Goal: Find specific page/section: Find specific page/section

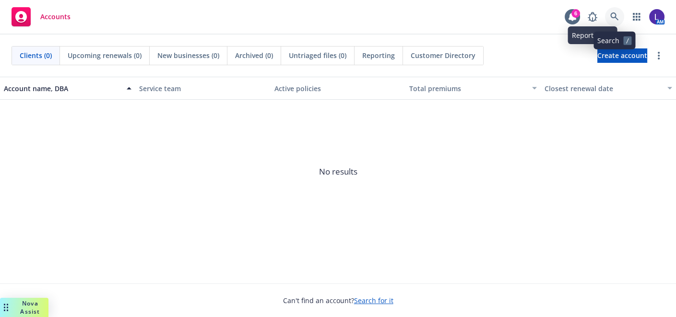
click at [616, 15] on icon at bounding box center [614, 16] width 9 height 9
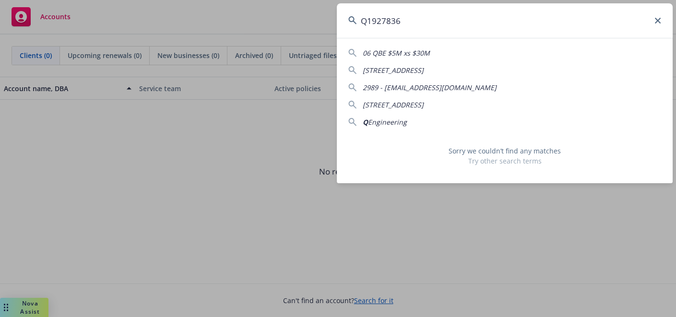
type input "Q1927836"
drag, startPoint x: 413, startPoint y: 19, endPoint x: 308, endPoint y: 0, distance: 106.2
click at [308, 0] on div "Q1927836 06 QBE $5M xs $30M 10 Quail Meadow Dr 2989 - [EMAIL_ADDRESS][DOMAIN_NA…" at bounding box center [338, 158] width 676 height 317
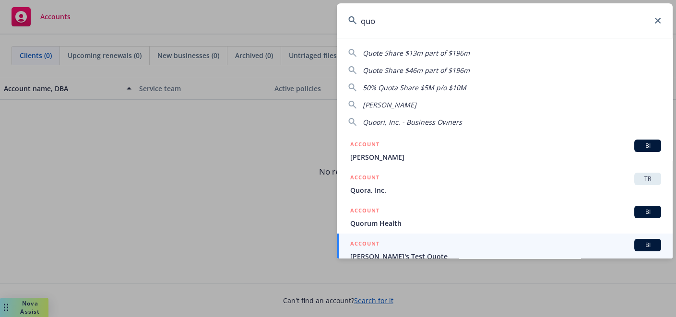
scroll to position [8, 0]
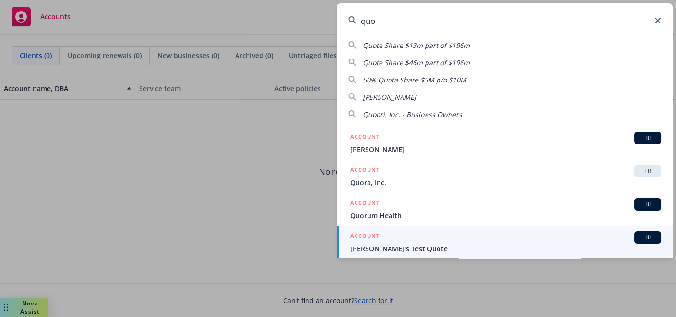
drag, startPoint x: 383, startPoint y: 16, endPoint x: 351, endPoint y: 16, distance: 32.1
click at [351, 16] on div "quo" at bounding box center [505, 20] width 336 height 35
paste input "Quadient"
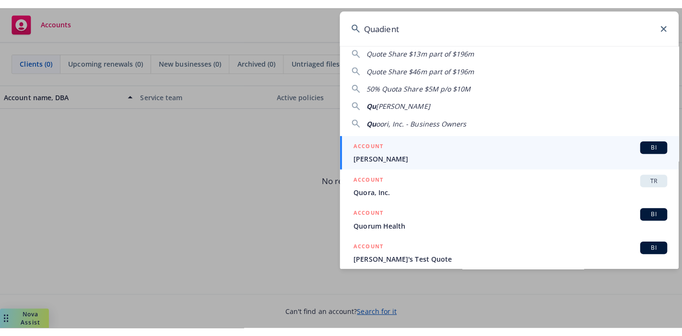
scroll to position [0, 0]
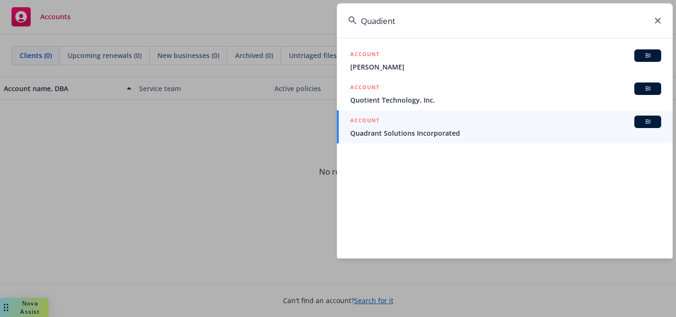
drag, startPoint x: 408, startPoint y: 21, endPoint x: 307, endPoint y: 30, distance: 101.1
click at [307, 30] on div "Quadient ACCOUNT [DEMOGRAPHIC_DATA] [PERSON_NAME] ACCOUNT BI Quotient Technolog…" at bounding box center [338, 158] width 676 height 317
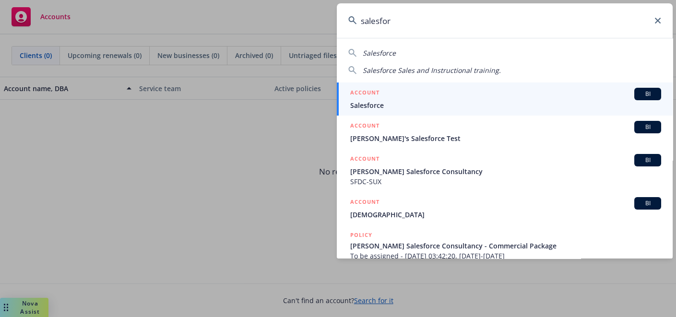
type input "salesfor"
click at [385, 104] on span "Salesforce" at bounding box center [505, 105] width 311 height 10
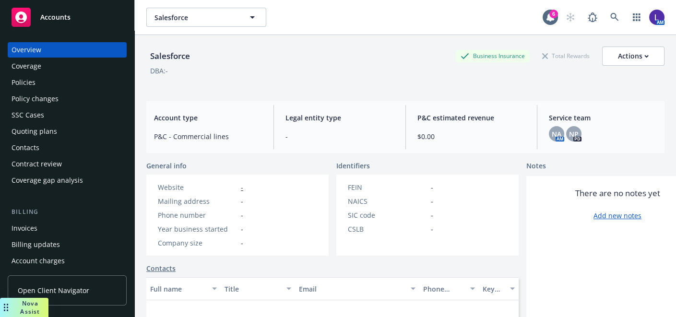
click at [54, 85] on div "Policies" at bounding box center [67, 82] width 111 height 15
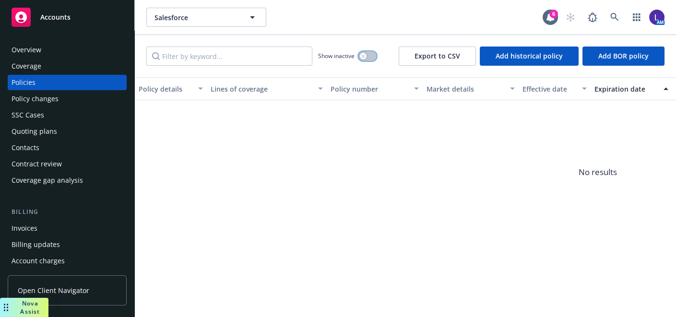
click at [367, 59] on button "button" at bounding box center [367, 56] width 18 height 10
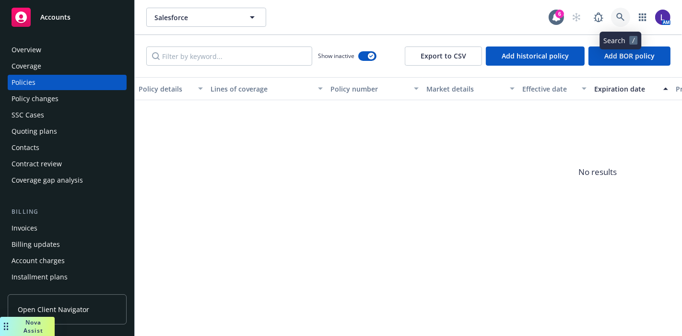
click at [618, 12] on link at bounding box center [620, 17] width 19 height 19
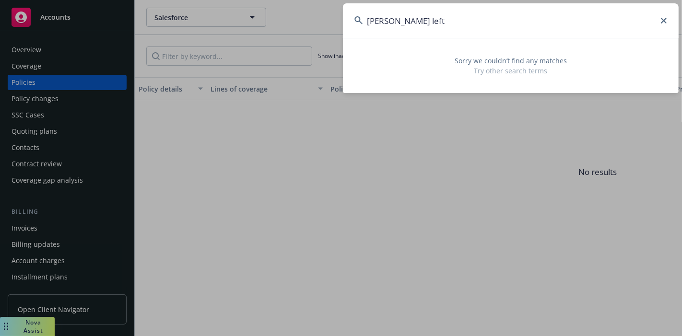
drag, startPoint x: 417, startPoint y: 15, endPoint x: 360, endPoint y: 35, distance: 60.7
click at [359, 35] on input "[PERSON_NAME] left" at bounding box center [511, 20] width 336 height 35
paste input "[PERSON_NAME]"
type input "[PERSON_NAME]"
click at [442, 20] on input "[PERSON_NAME]" at bounding box center [511, 20] width 336 height 35
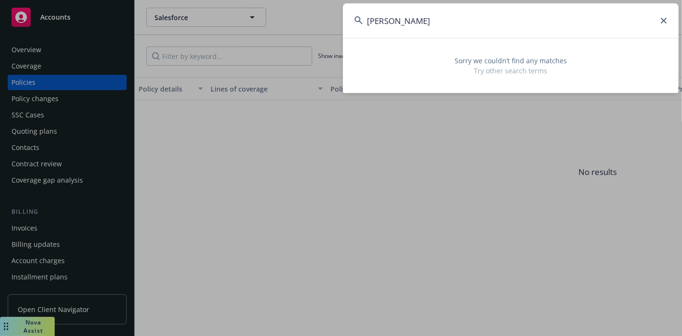
drag, startPoint x: 455, startPoint y: 16, endPoint x: 341, endPoint y: 18, distance: 114.2
click at [341, 18] on div "[PERSON_NAME] Sorry we couldn’t find any matches Try other search terms" at bounding box center [341, 168] width 682 height 336
